Goal: Transaction & Acquisition: Purchase product/service

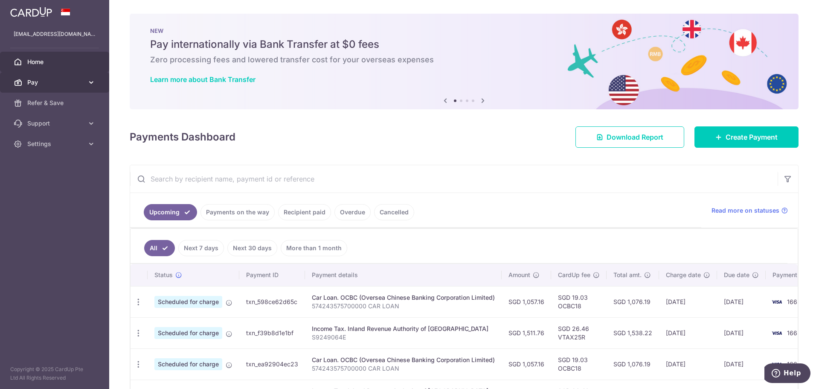
click at [38, 84] on span "Pay" at bounding box center [55, 82] width 56 height 9
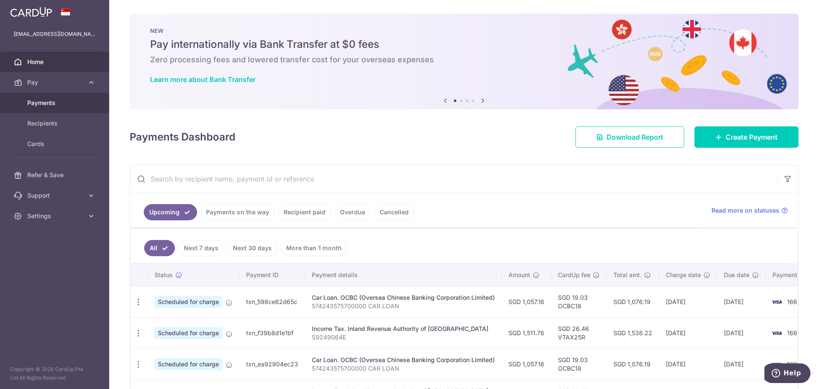
click at [47, 105] on span "Payments" at bounding box center [55, 103] width 56 height 9
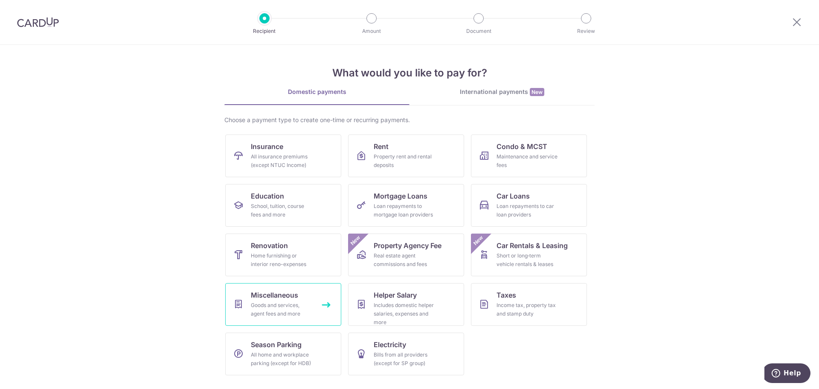
click at [302, 306] on div "Goods and services, agent fees and more" at bounding box center [281, 309] width 61 height 17
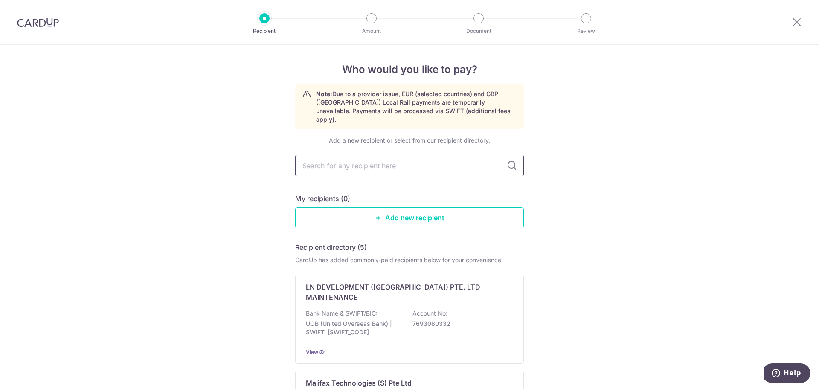
click at [347, 157] on input "text" at bounding box center [409, 165] width 229 height 21
type input "onem"
